Goal: Information Seeking & Learning: Learn about a topic

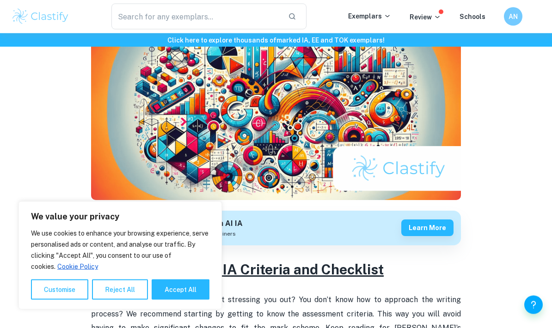
scroll to position [115, 0]
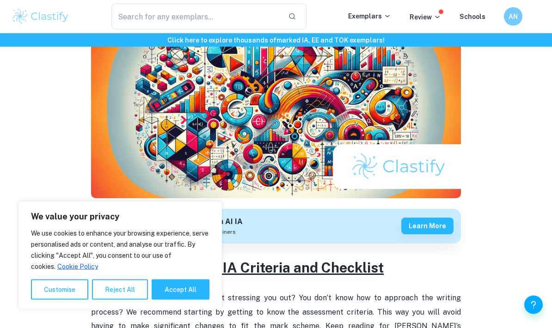
click at [176, 300] on button "Accept All" at bounding box center [181, 289] width 58 height 20
checkbox input "true"
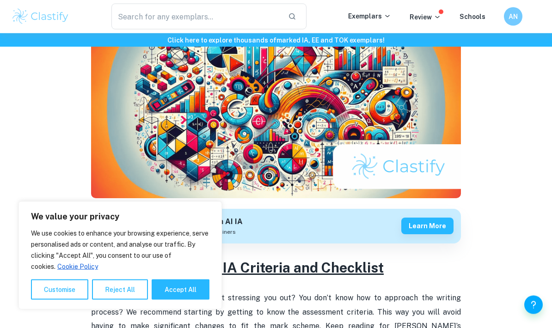
checkbox input "true"
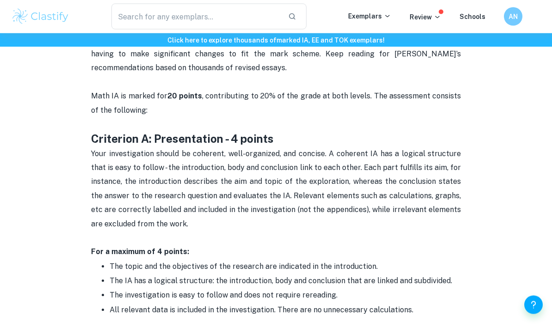
scroll to position [388, 0]
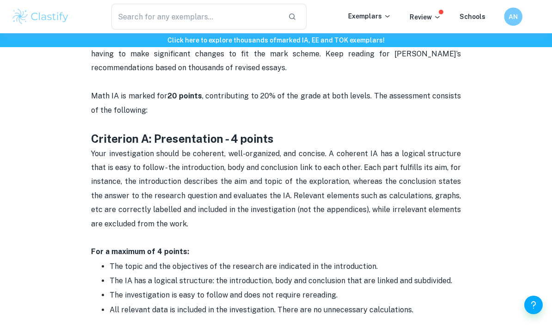
click at [511, 22] on div "AN" at bounding box center [513, 16] width 18 height 18
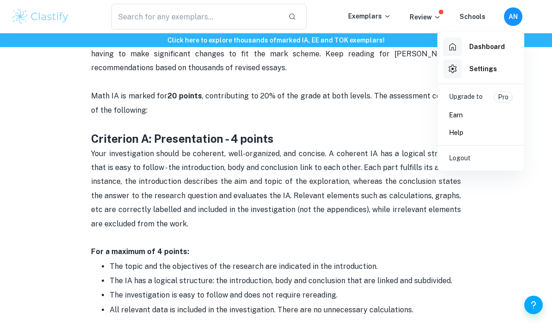
click at [468, 226] on div at bounding box center [276, 164] width 552 height 328
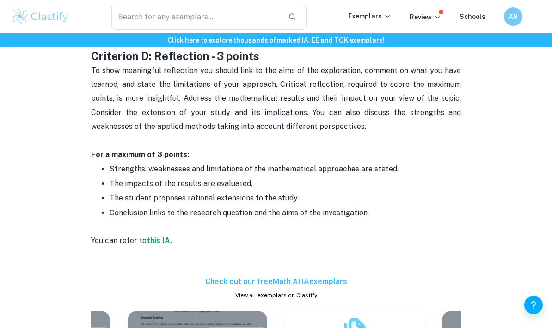
scroll to position [1125, 0]
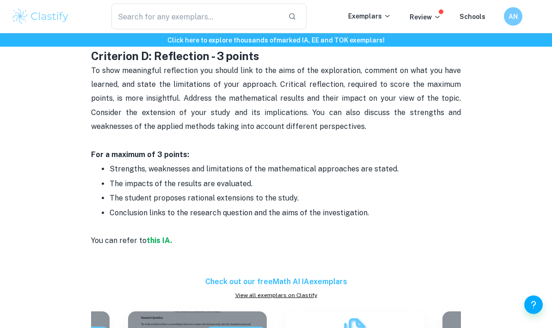
click at [378, 26] on div "​ Exemplars Review Schools AN" at bounding box center [276, 17] width 552 height 26
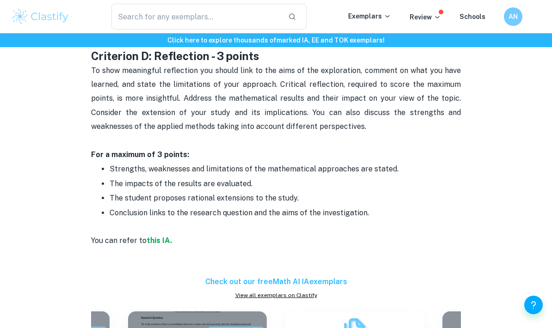
click at [370, 18] on p "Exemplars" at bounding box center [369, 16] width 43 height 10
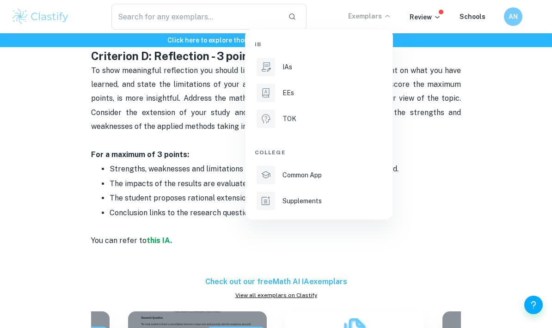
click at [280, 67] on li "IAs" at bounding box center [319, 67] width 128 height 22
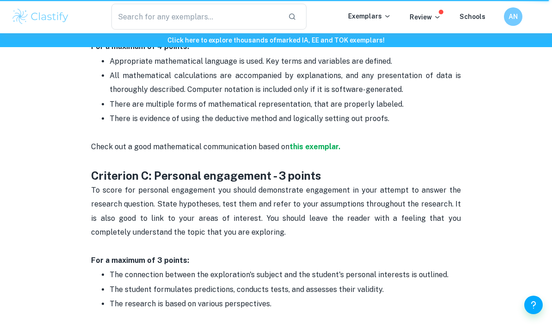
scroll to position [806, 0]
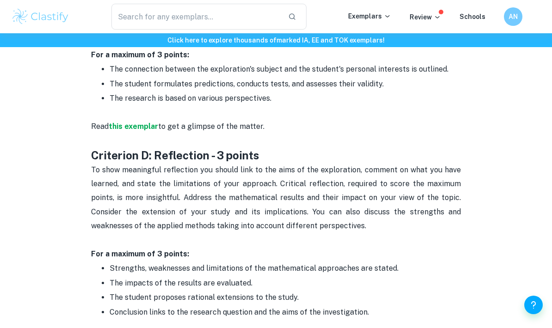
scroll to position [1026, 0]
click at [370, 17] on p "Exemplars" at bounding box center [369, 16] width 43 height 10
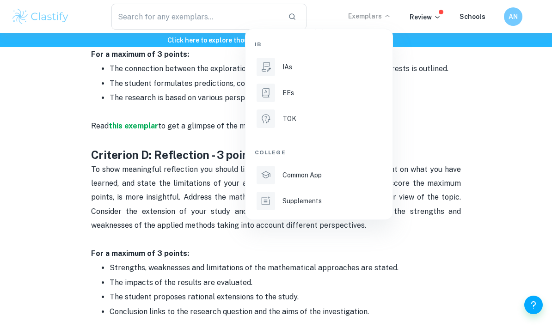
click at [289, 70] on p "IAs" at bounding box center [287, 67] width 10 height 10
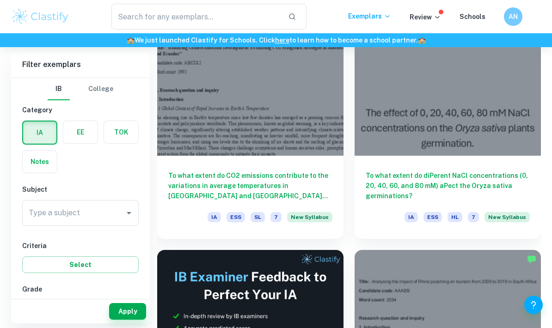
click at [118, 216] on input "Type a subject" at bounding box center [73, 213] width 94 height 18
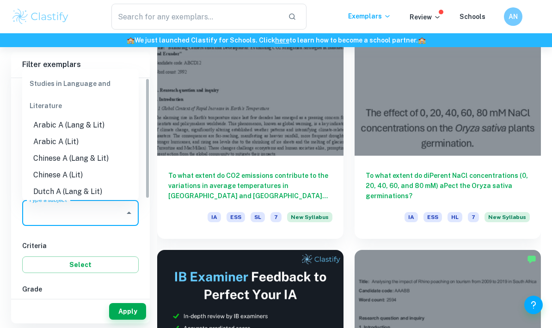
scroll to position [295, 0]
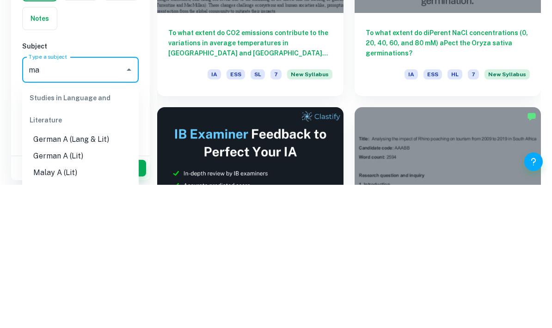
type input "m"
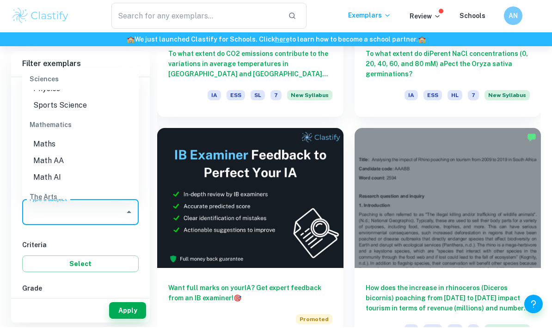
scroll to position [1221, 0]
click at [46, 170] on li "Math AI" at bounding box center [80, 178] width 116 height 17
type input "Math AI"
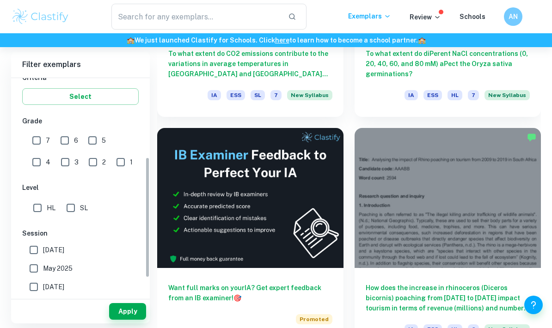
scroll to position [169, 0]
click at [74, 208] on input "SL" at bounding box center [70, 207] width 18 height 18
checkbox input "true"
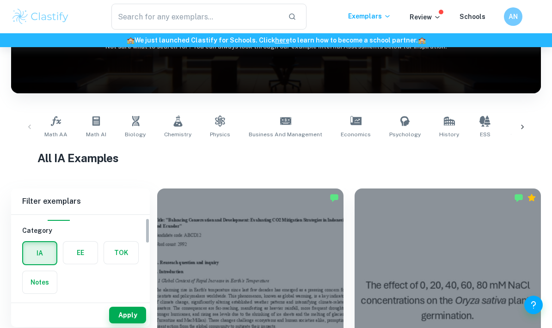
scroll to position [15, 0]
click at [123, 323] on button "Apply" at bounding box center [127, 315] width 37 height 17
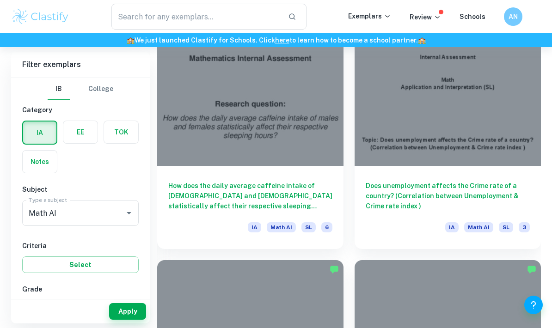
scroll to position [1676, 0]
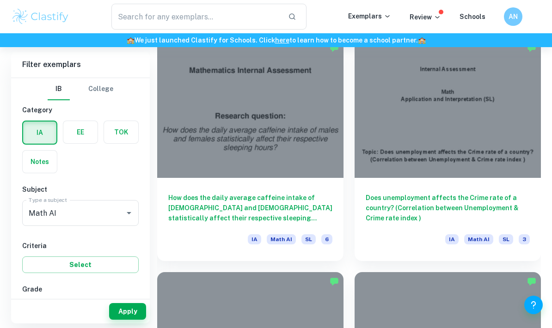
click at [265, 193] on h6 "How does the daily average caffeine intake of [DEMOGRAPHIC_DATA] and [DEMOGRAPH…" at bounding box center [250, 208] width 164 height 30
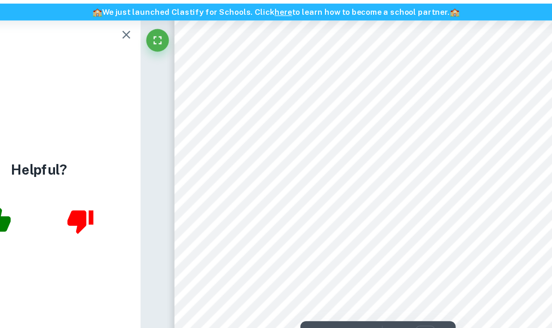
scroll to position [1001, 0]
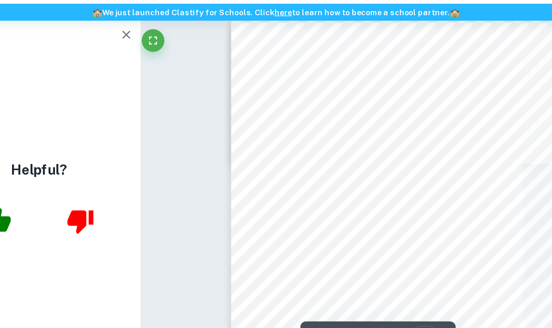
type input "4"
